Goal: Task Accomplishment & Management: Use online tool/utility

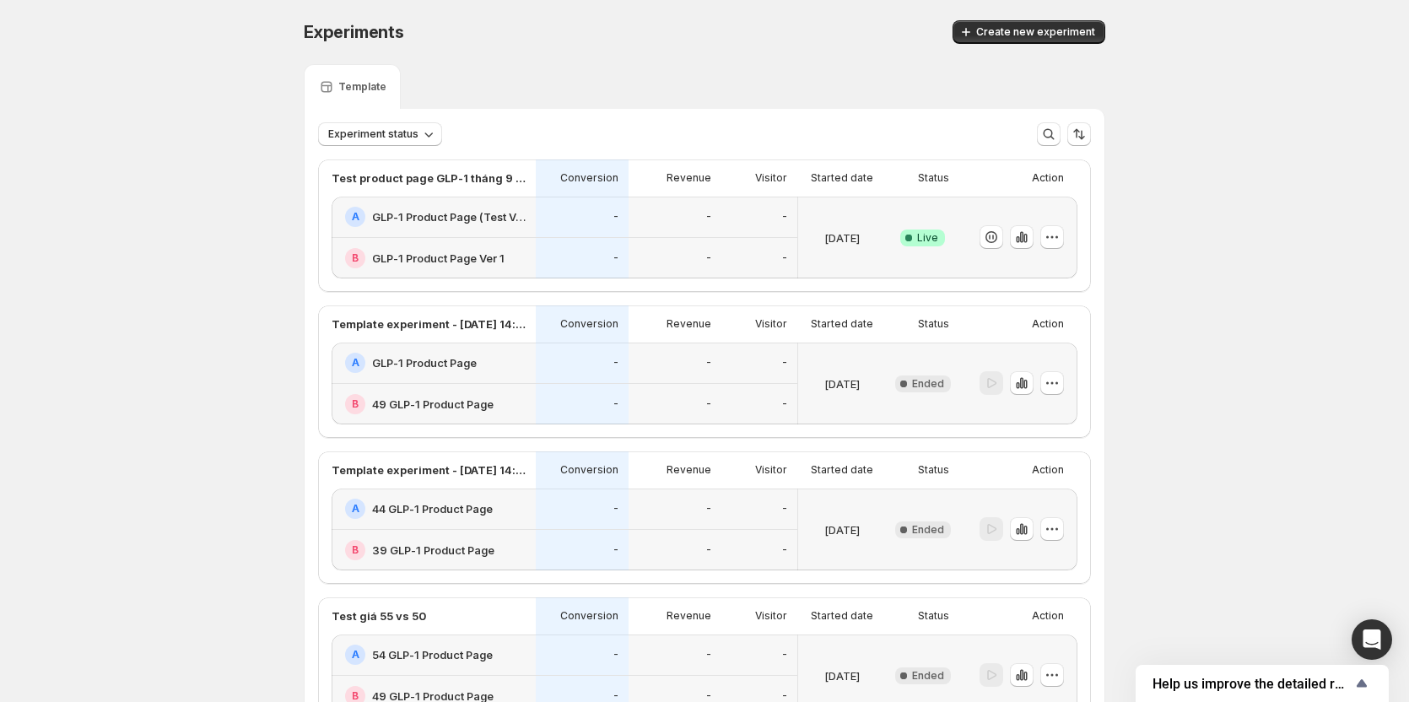
scroll to position [127, 0]
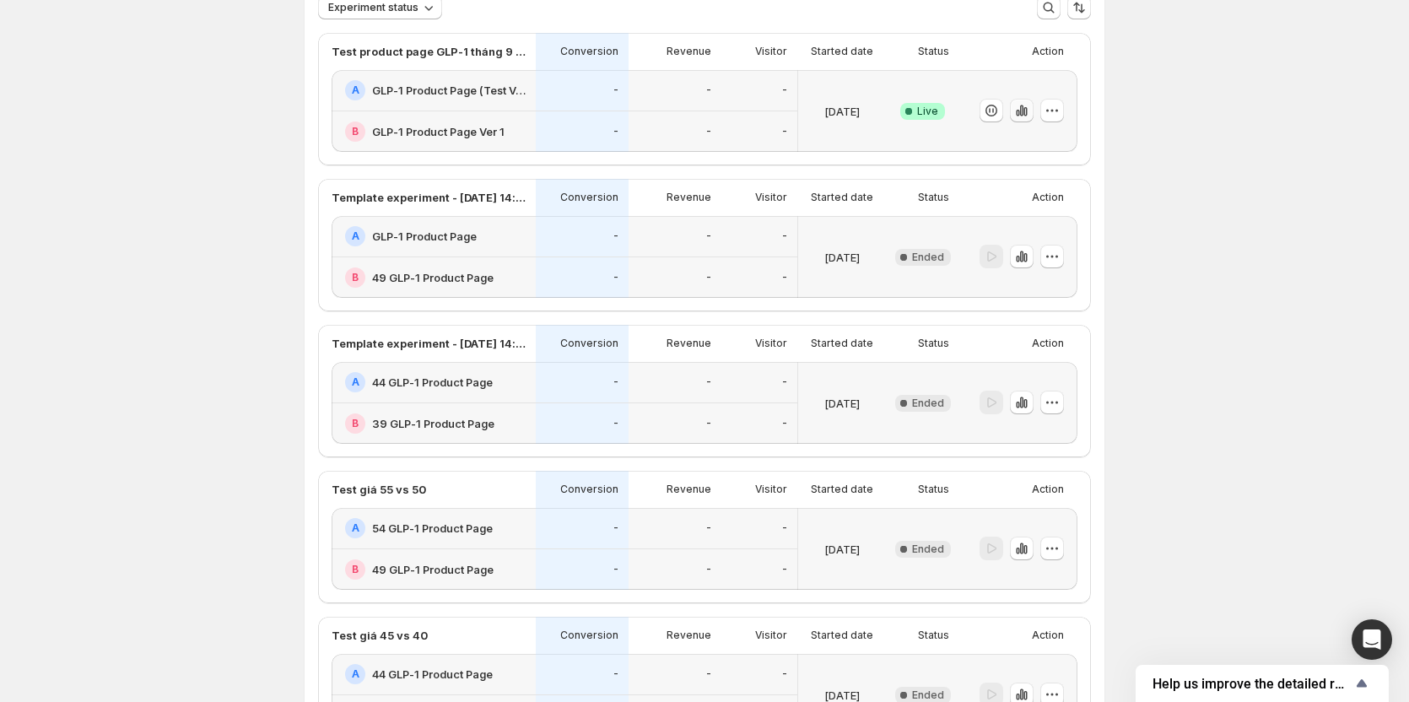
click at [1029, 112] on icon "button" at bounding box center [1021, 110] width 17 height 17
